Goal: Transaction & Acquisition: Purchase product/service

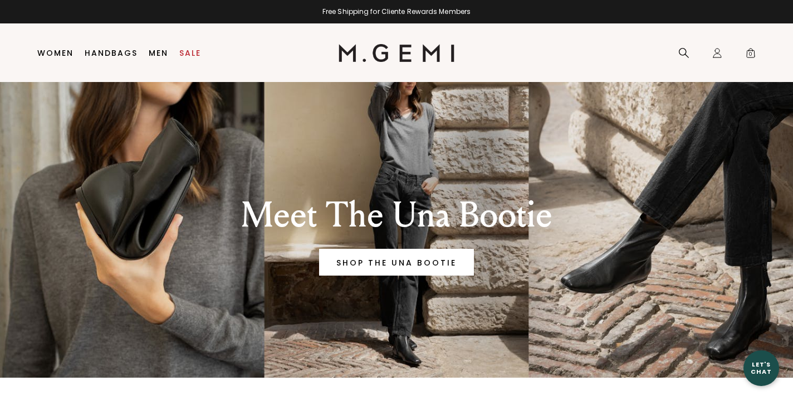
scroll to position [38, 0]
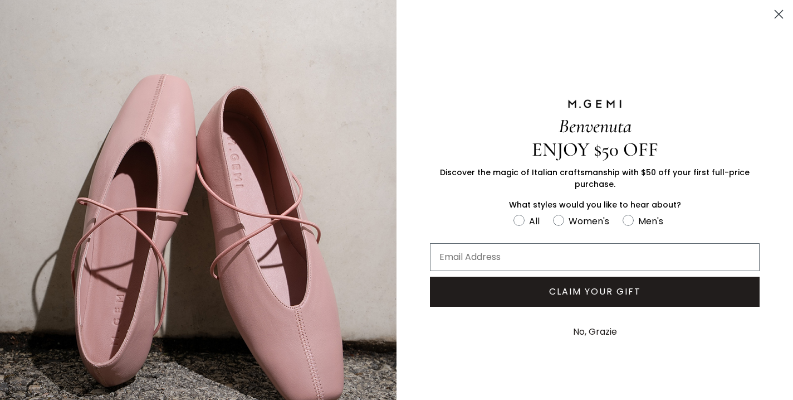
click at [781, 14] on circle "Close dialog" at bounding box center [779, 14] width 18 height 18
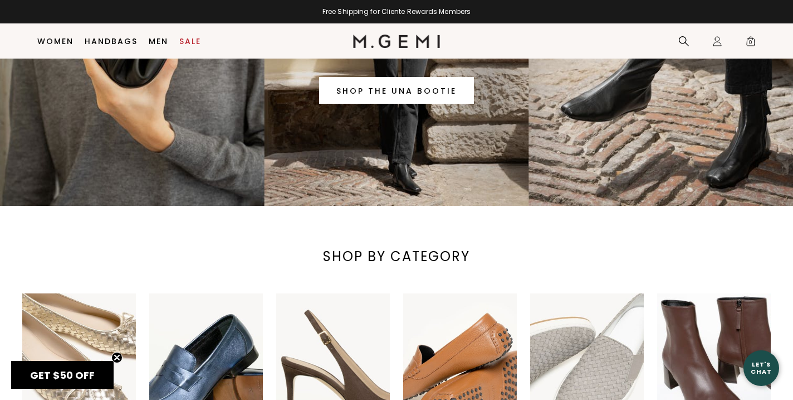
scroll to position [195, 0]
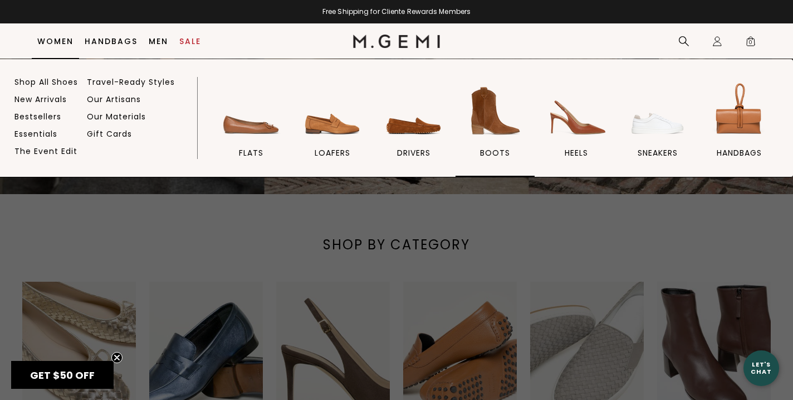
click at [495, 120] on img at bounding box center [495, 111] width 62 height 62
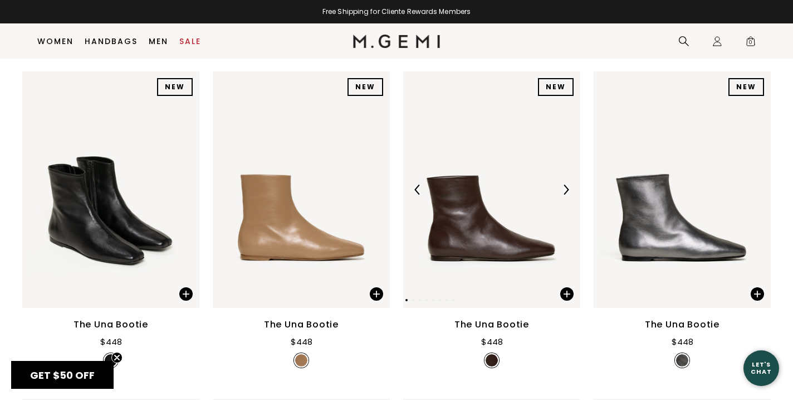
scroll to position [145, 0]
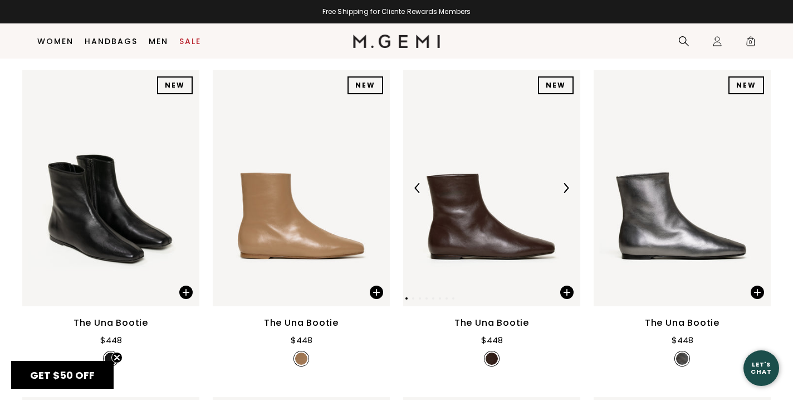
click at [564, 184] on img at bounding box center [566, 188] width 10 height 10
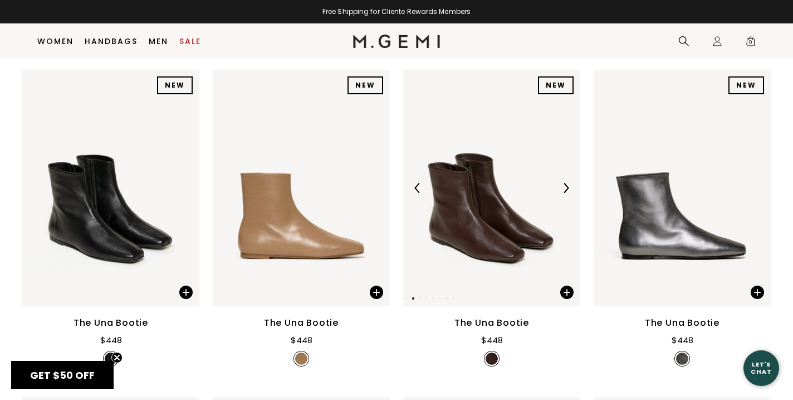
click at [564, 184] on img at bounding box center [566, 188] width 10 height 10
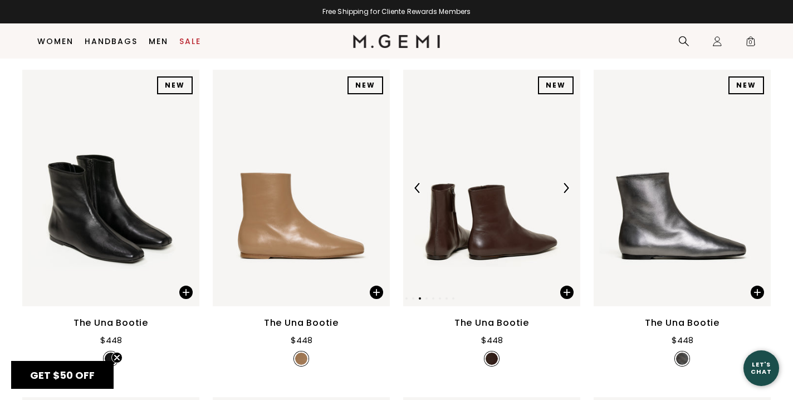
click at [564, 184] on img at bounding box center [566, 188] width 10 height 10
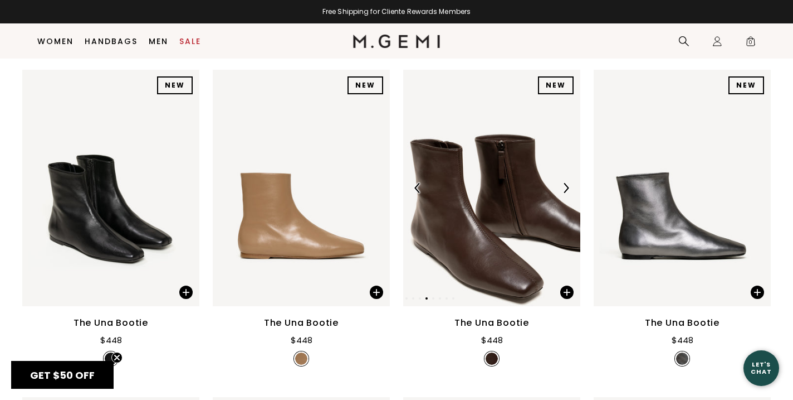
click at [564, 184] on img at bounding box center [566, 188] width 10 height 10
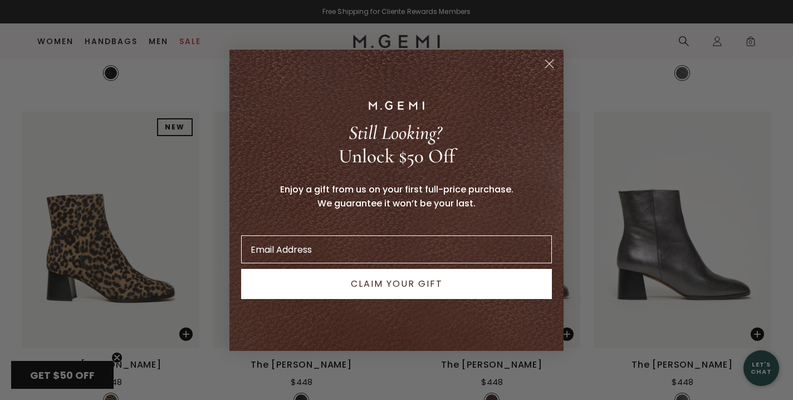
scroll to position [446, 0]
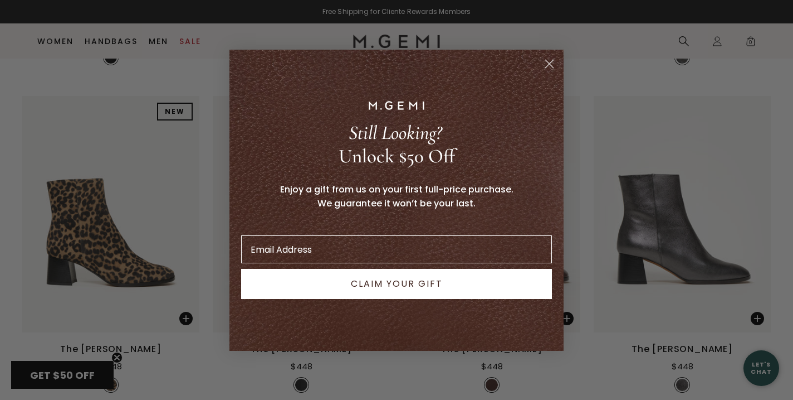
click at [550, 64] on icon "Close dialog" at bounding box center [550, 64] width 8 height 8
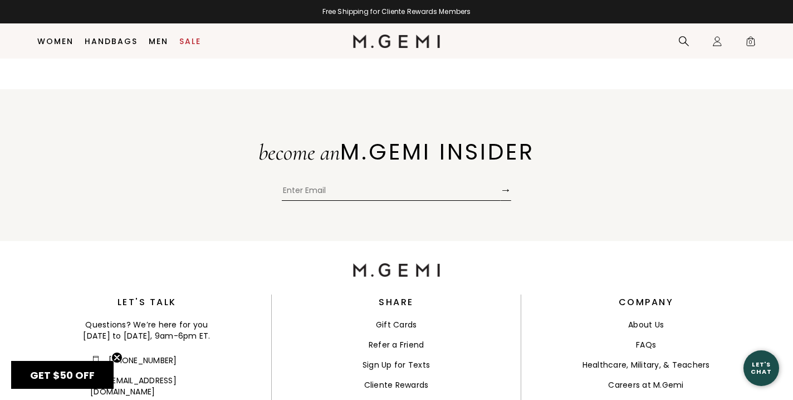
scroll to position [2058, 0]
